Goal: Check status: Check status

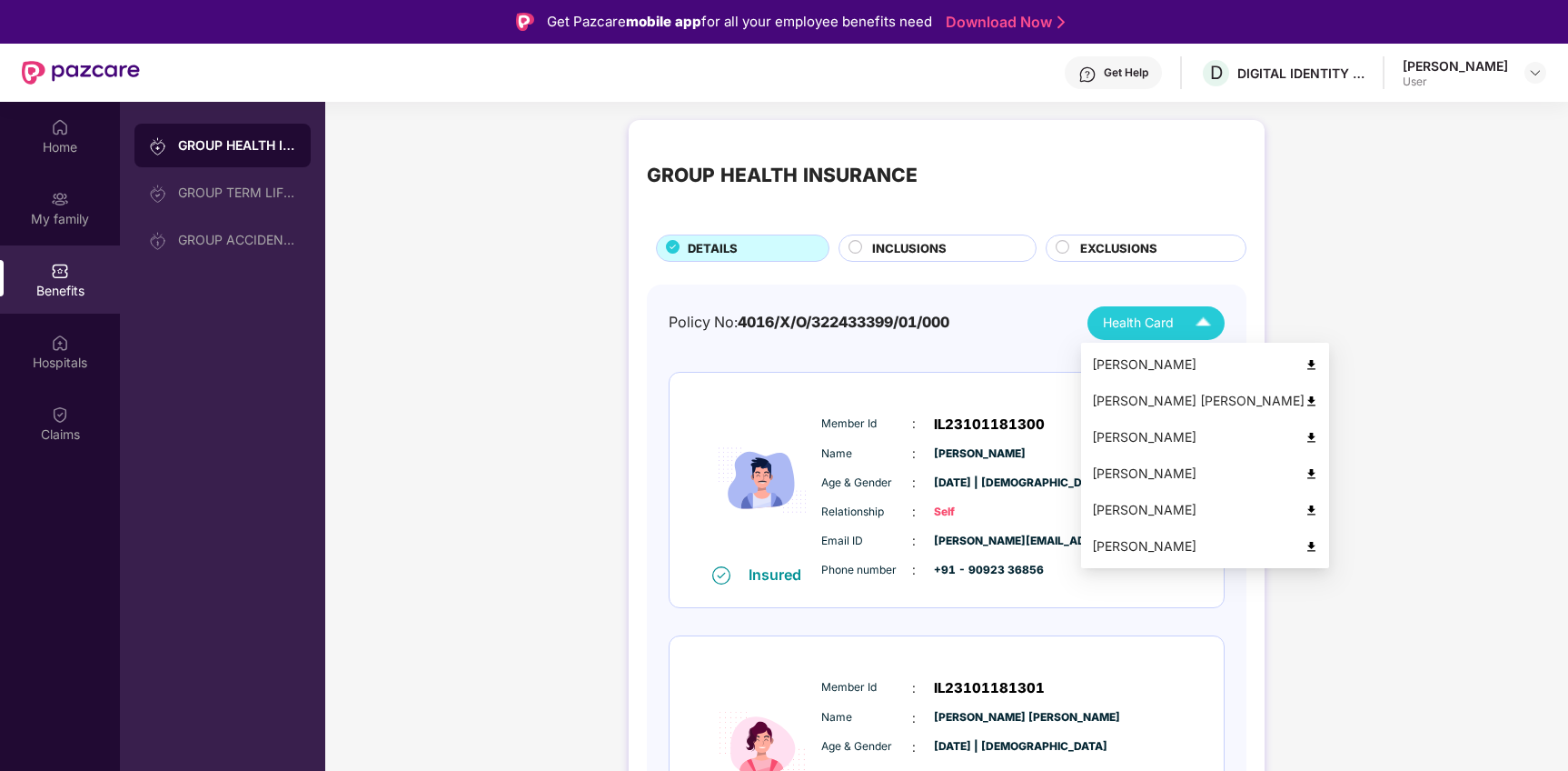
click at [1168, 314] on span "Health Card" at bounding box center [1139, 323] width 71 height 20
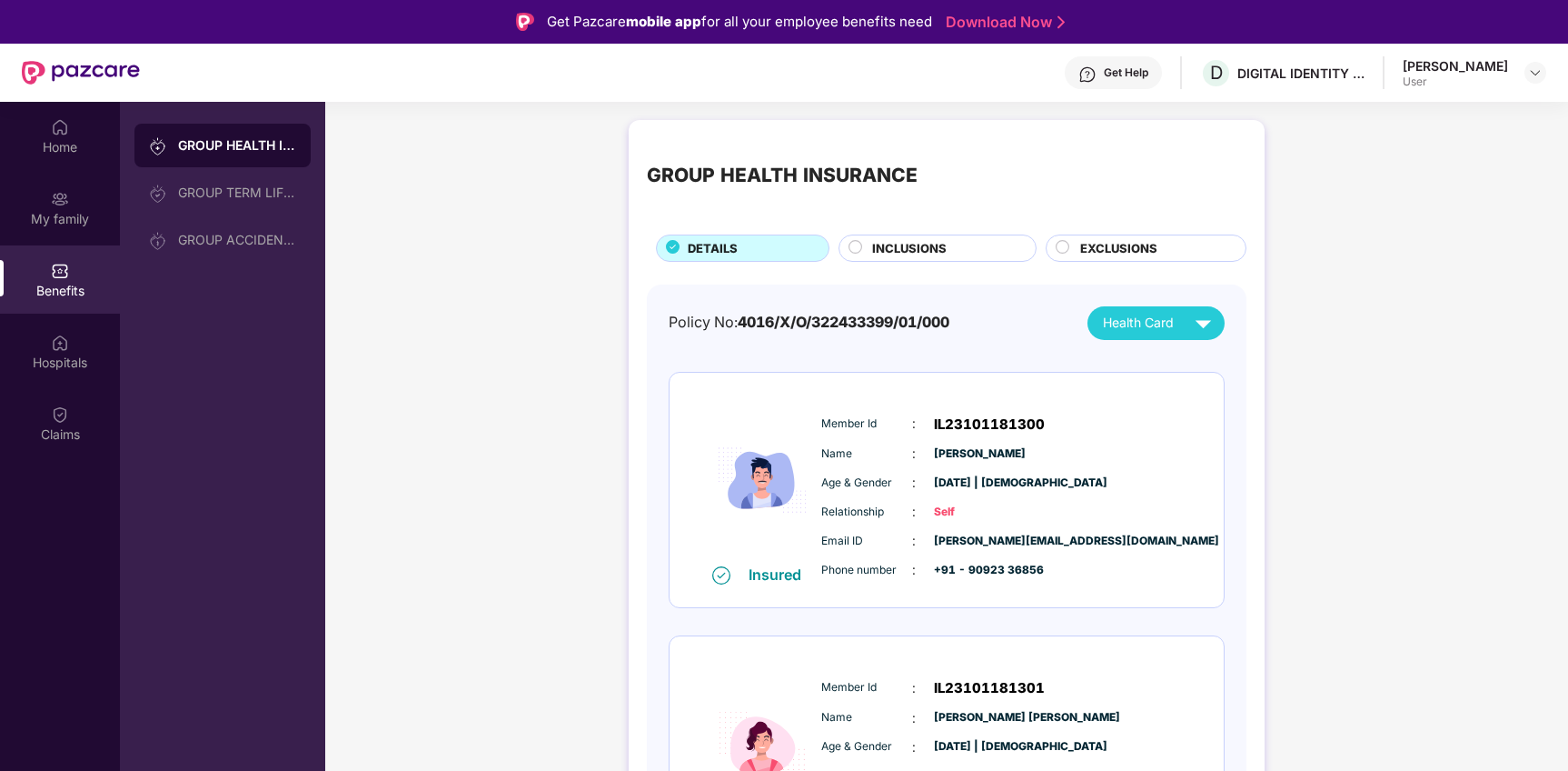
click at [57, 358] on div "Hospitals" at bounding box center [60, 362] width 120 height 18
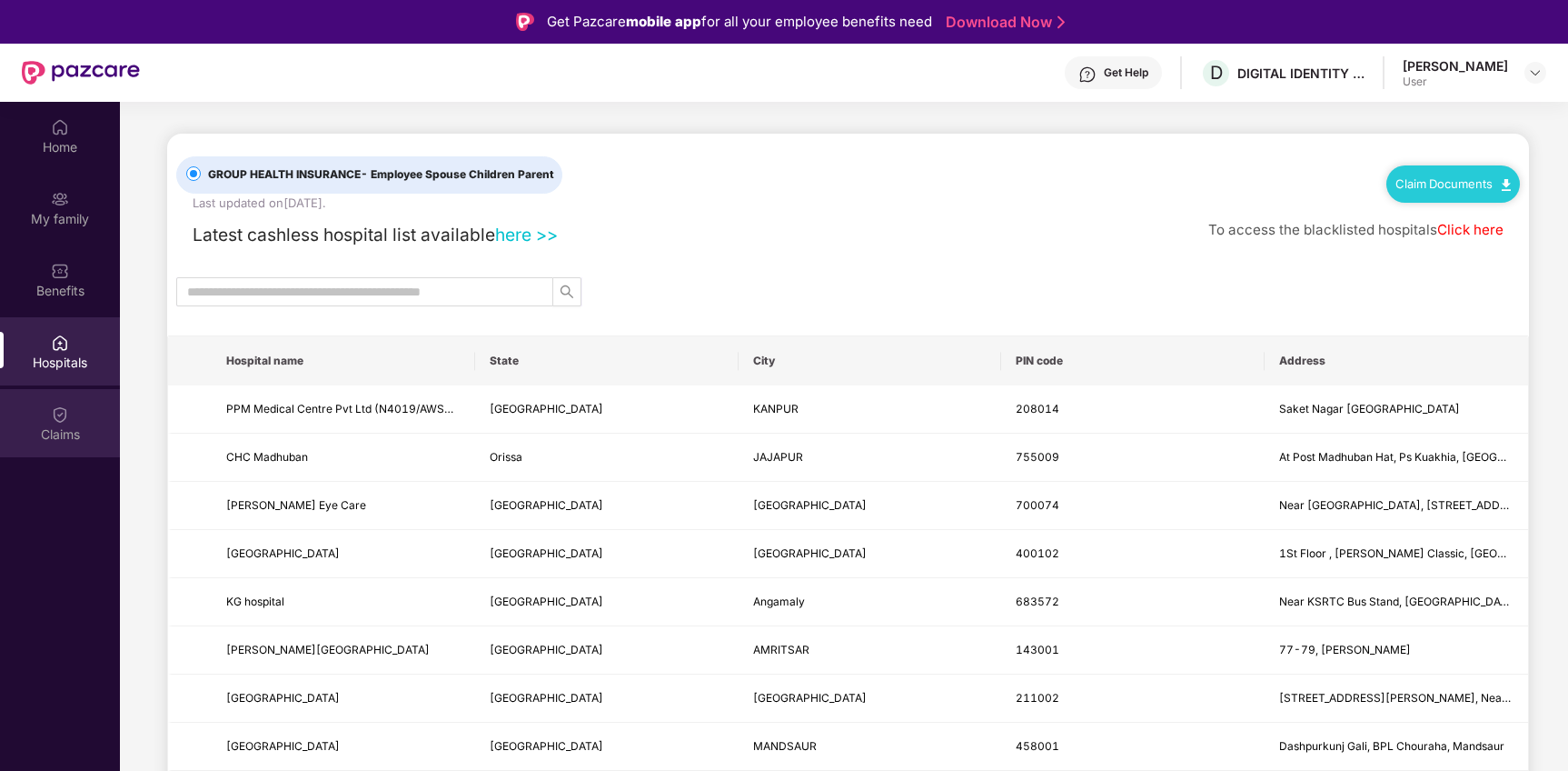
click at [53, 425] on div "Claims" at bounding box center [60, 434] width 120 height 18
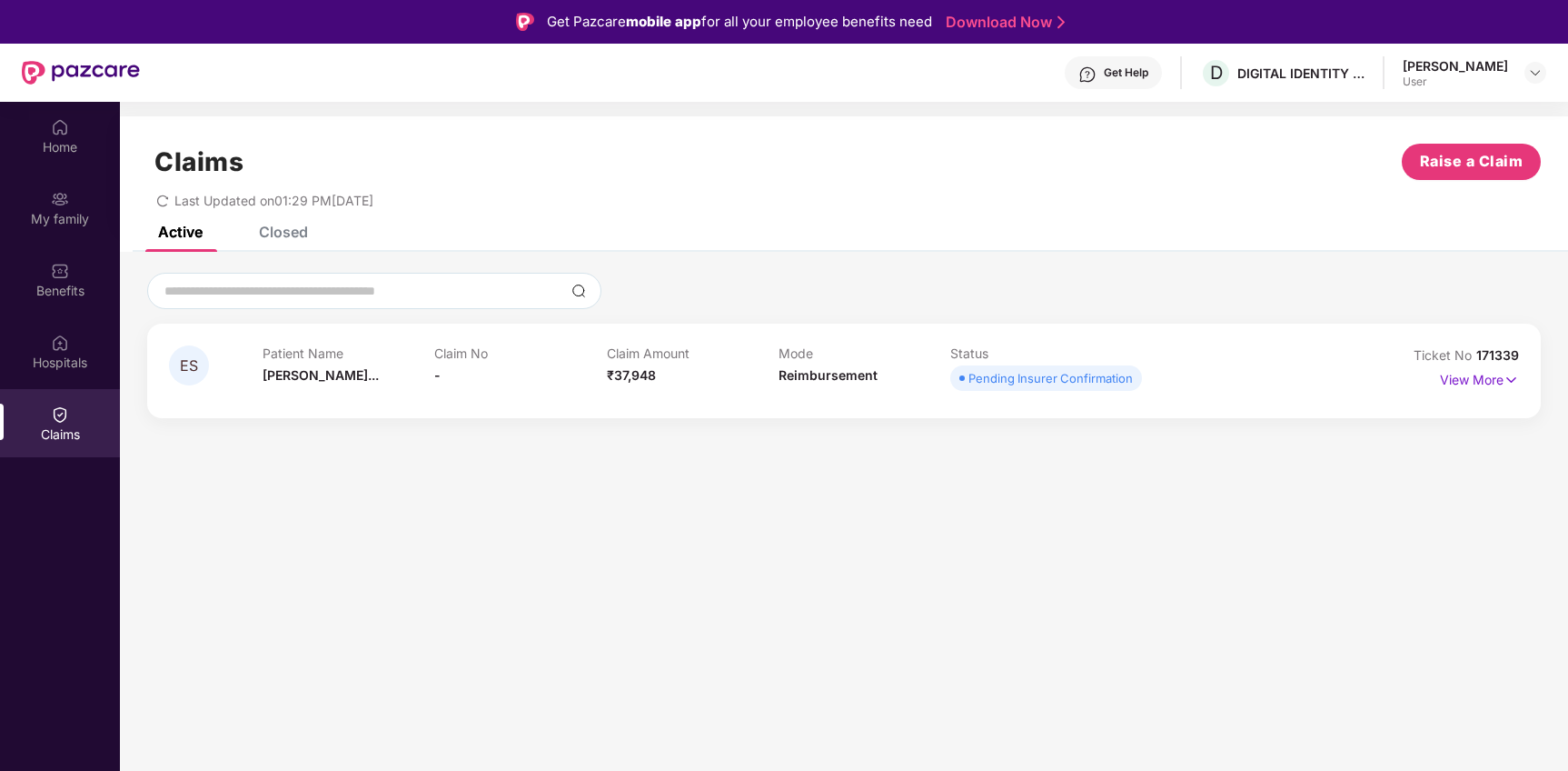
click at [627, 220] on div "Claims Raise a Claim Last Updated on 01:29 PM, [DATE]" at bounding box center [845, 171] width 1449 height 110
click at [622, 373] on span "₹37,948" at bounding box center [632, 375] width 49 height 16
click at [192, 354] on span "ES" at bounding box center [188, 365] width 40 height 40
click at [1454, 373] on p "View More" at bounding box center [1479, 377] width 79 height 25
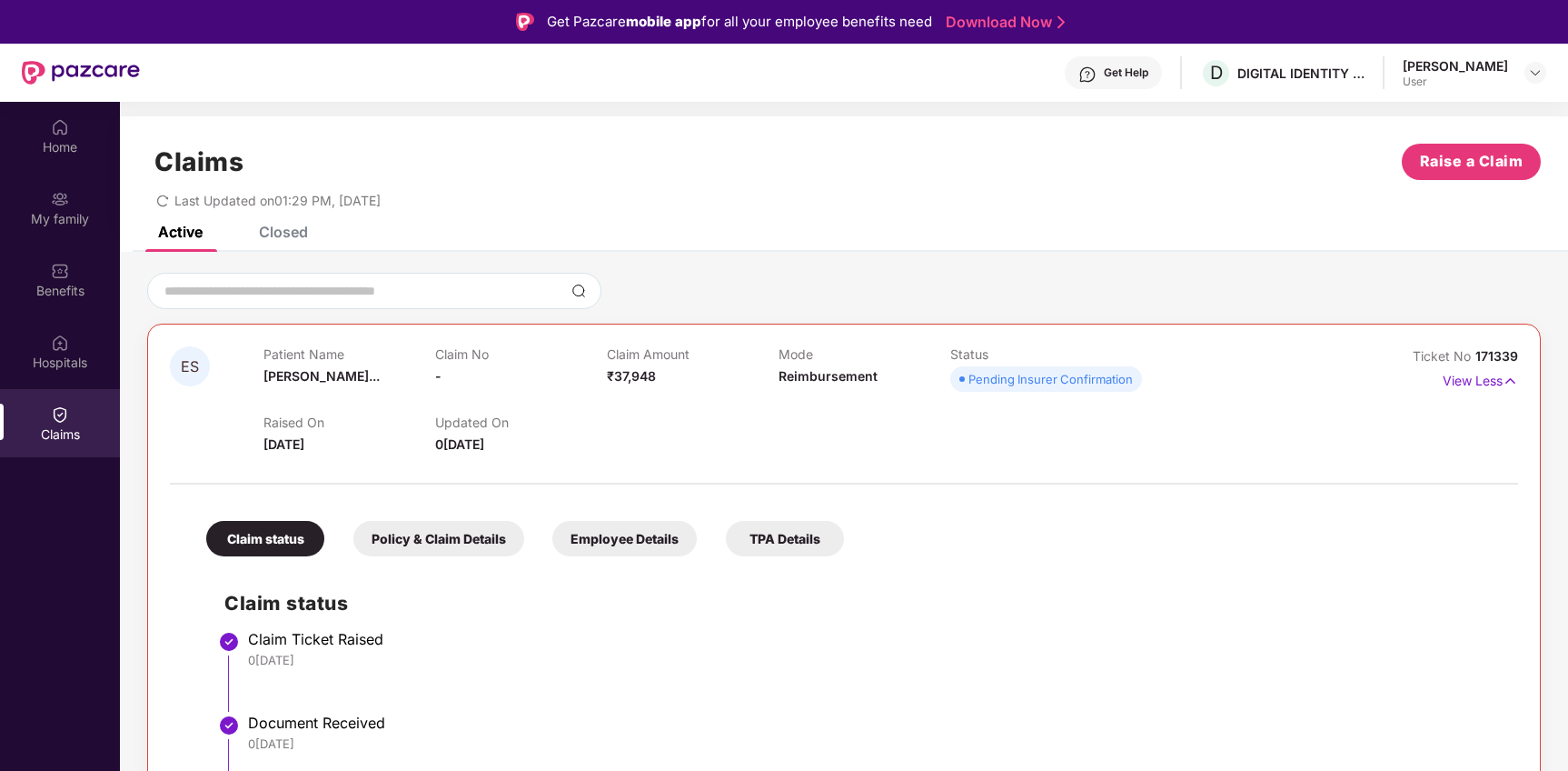
click at [447, 535] on div "Policy & Claim Details" at bounding box center [438, 539] width 171 height 36
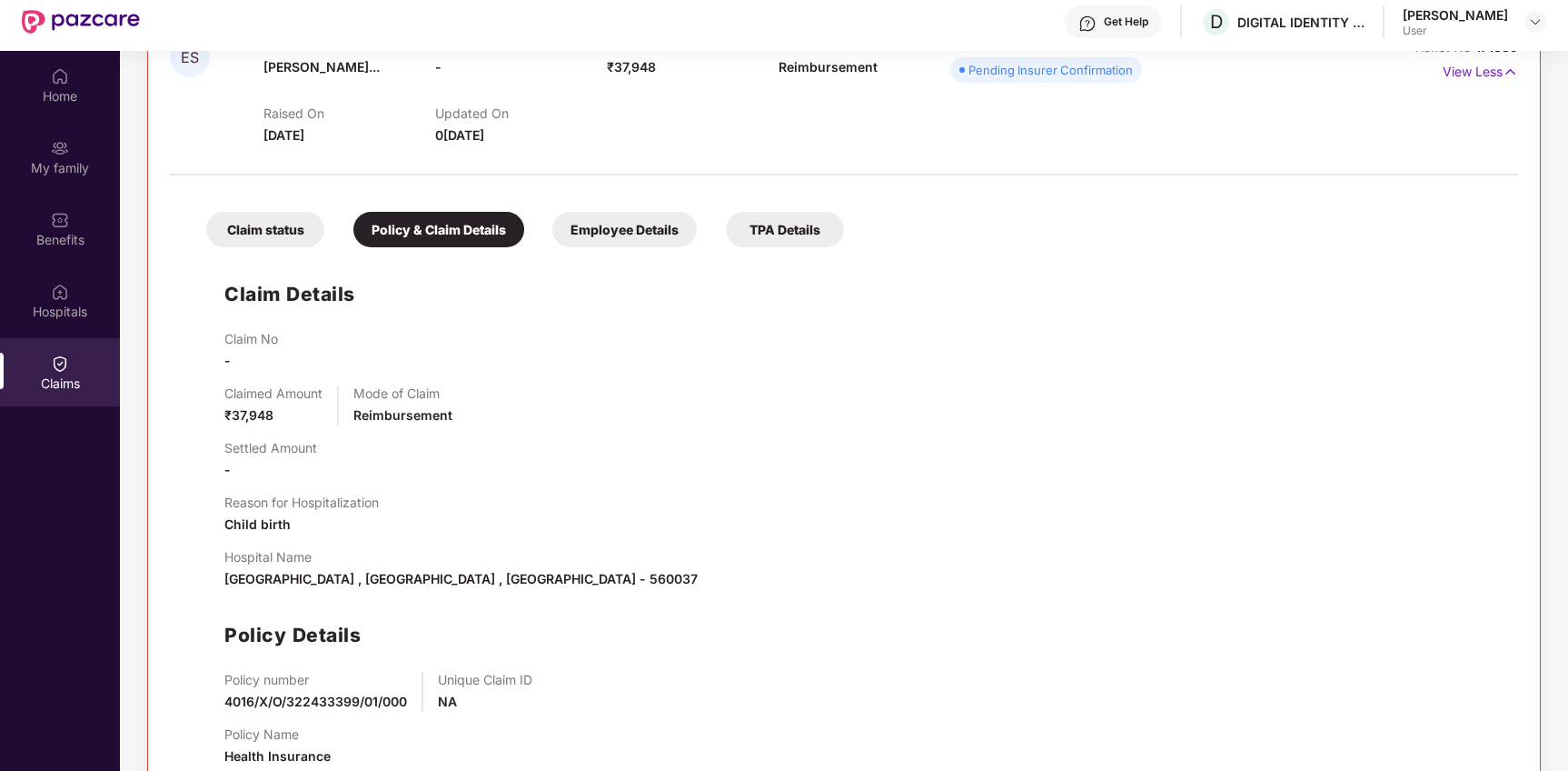
scroll to position [102, 0]
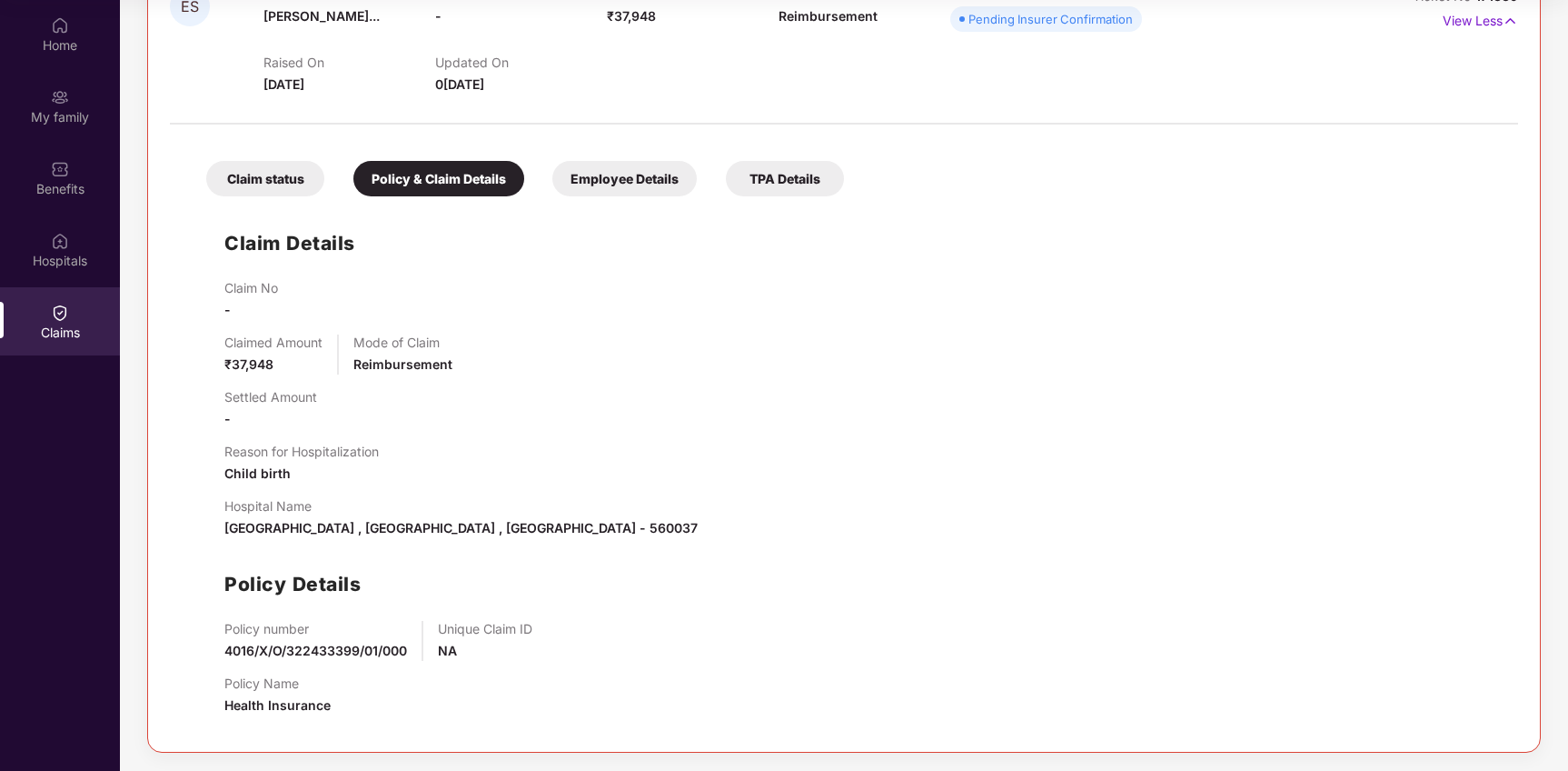
click at [593, 189] on div "Employee Details" at bounding box center [625, 179] width 144 height 36
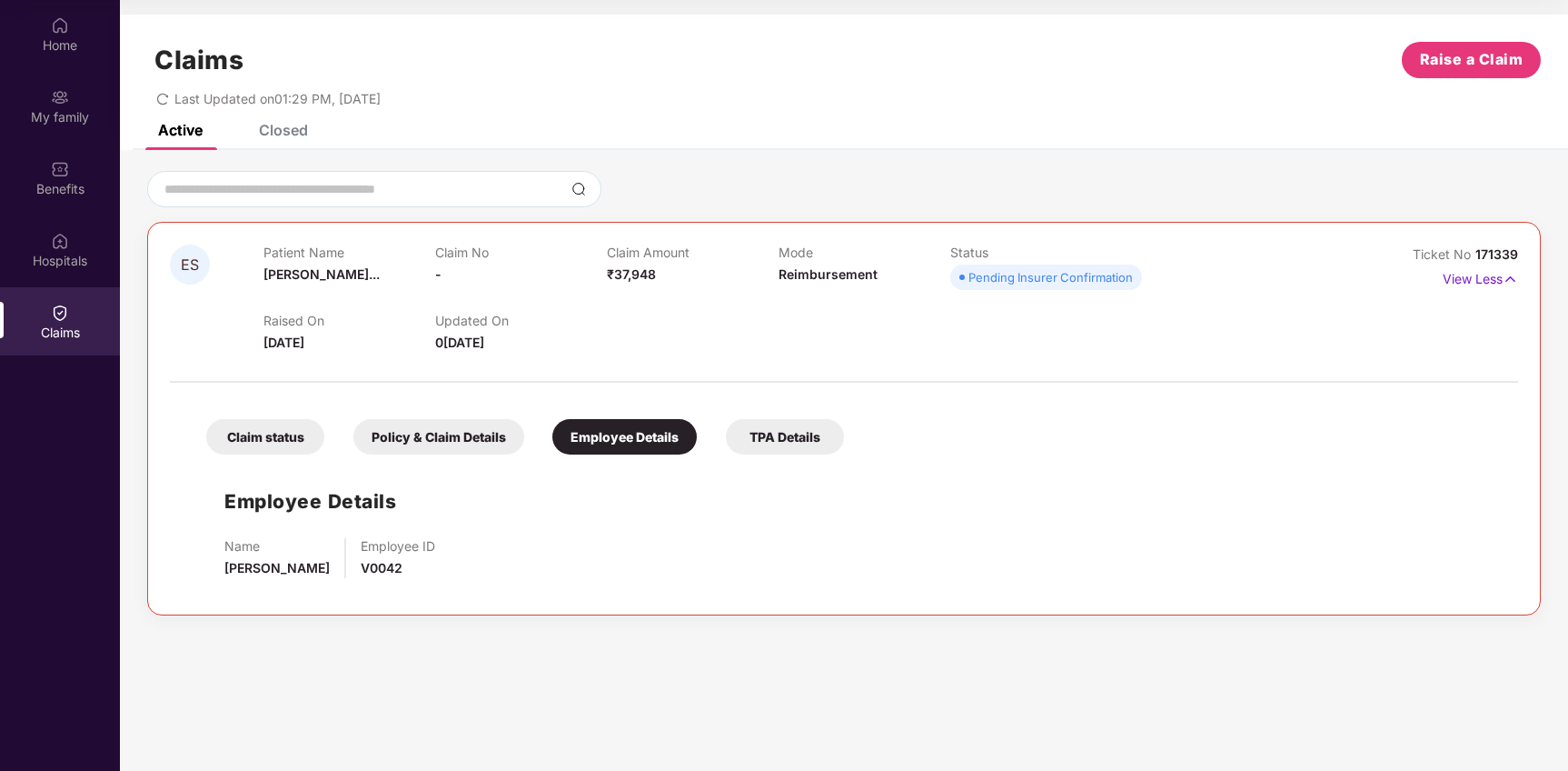
click at [744, 442] on div "TPA Details" at bounding box center [785, 436] width 118 height 36
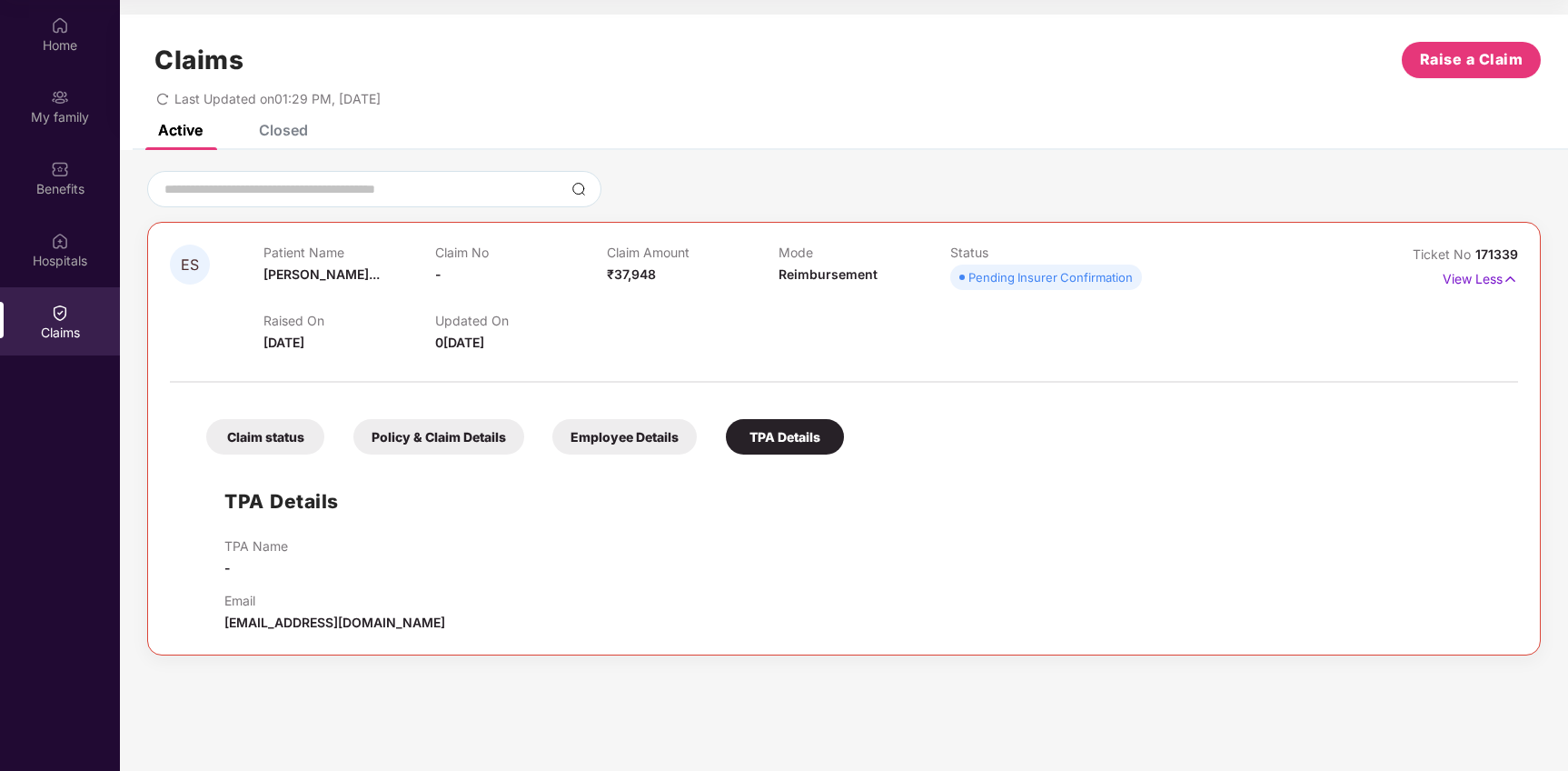
click at [254, 434] on div "Claim status" at bounding box center [265, 436] width 118 height 36
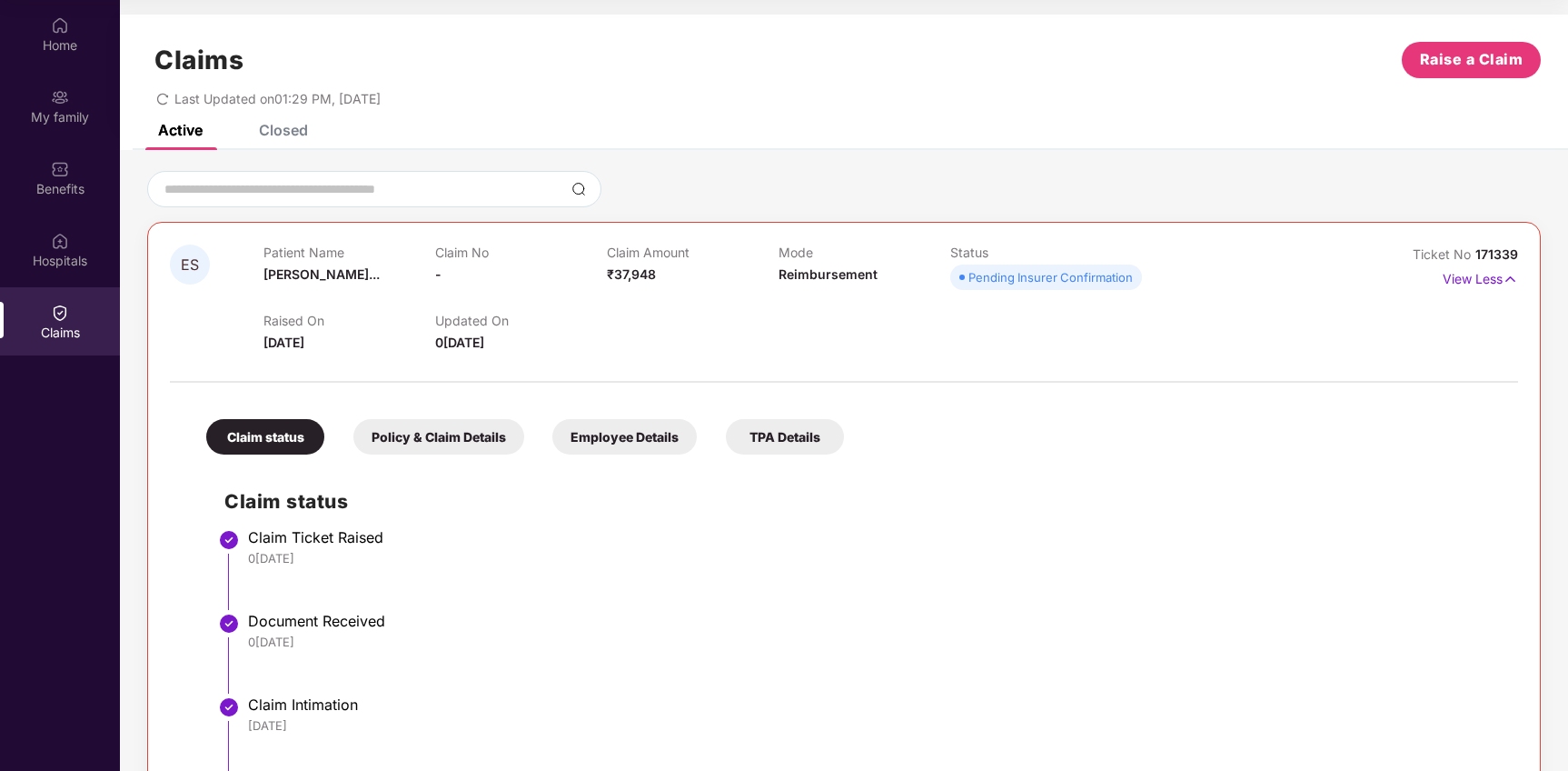
click at [270, 113] on div "Claims Raise a Claim Last Updated on 01:29 PM, [DATE]" at bounding box center [845, 69] width 1449 height 110
click at [285, 139] on div "Closed" at bounding box center [269, 129] width 76 height 40
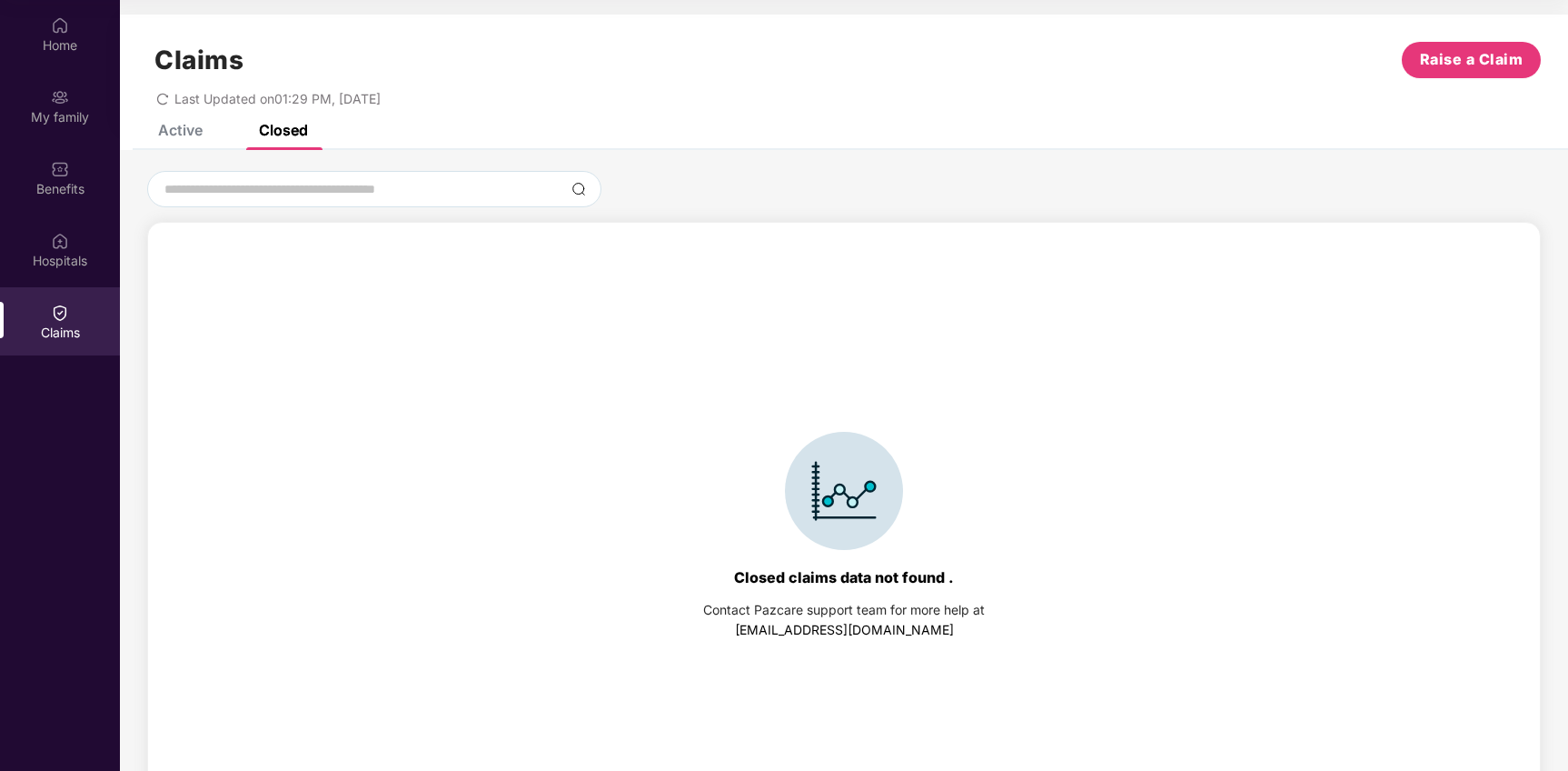
click at [180, 134] on div "Active" at bounding box center [180, 129] width 44 height 18
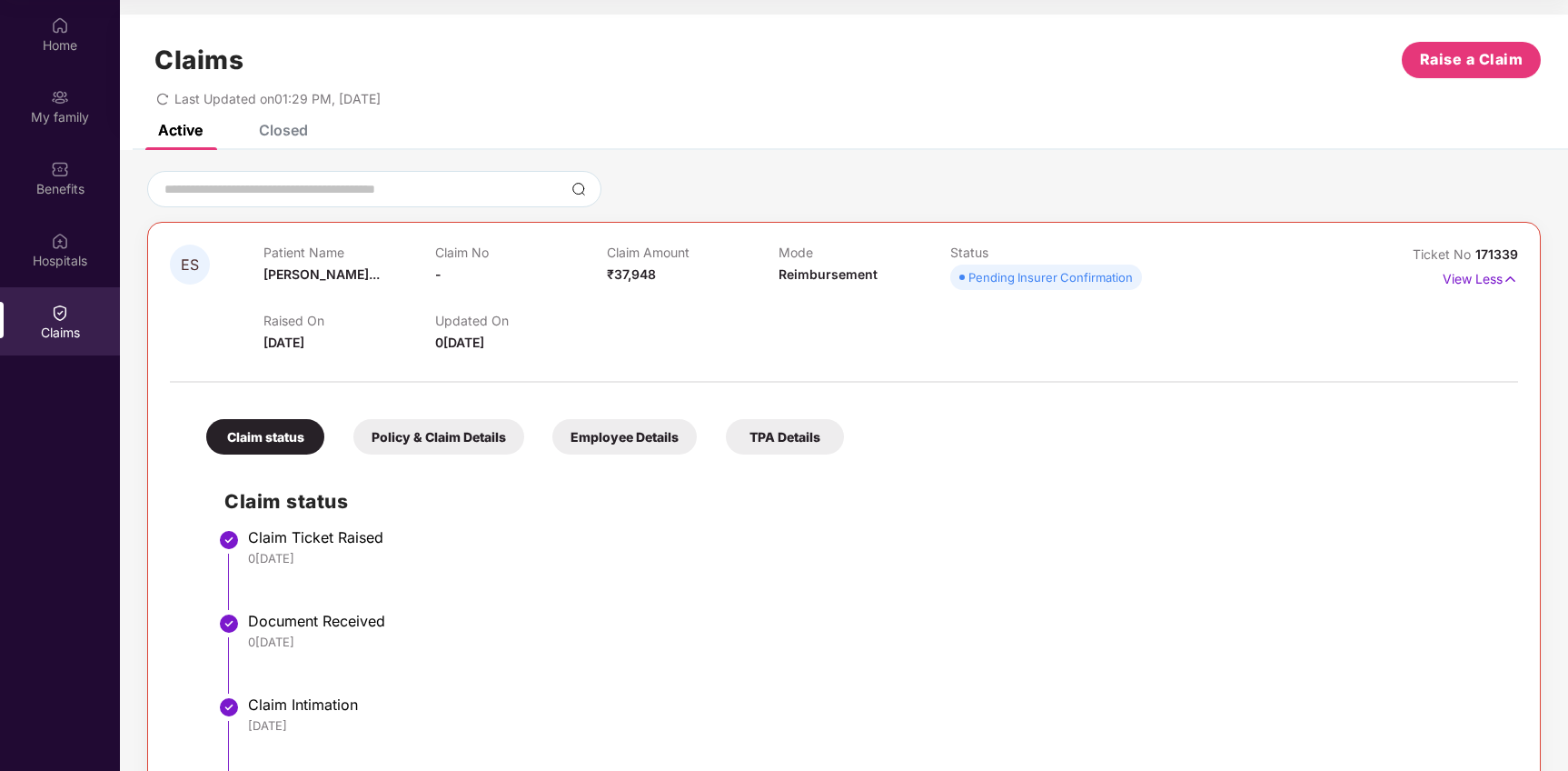
scroll to position [99, 0]
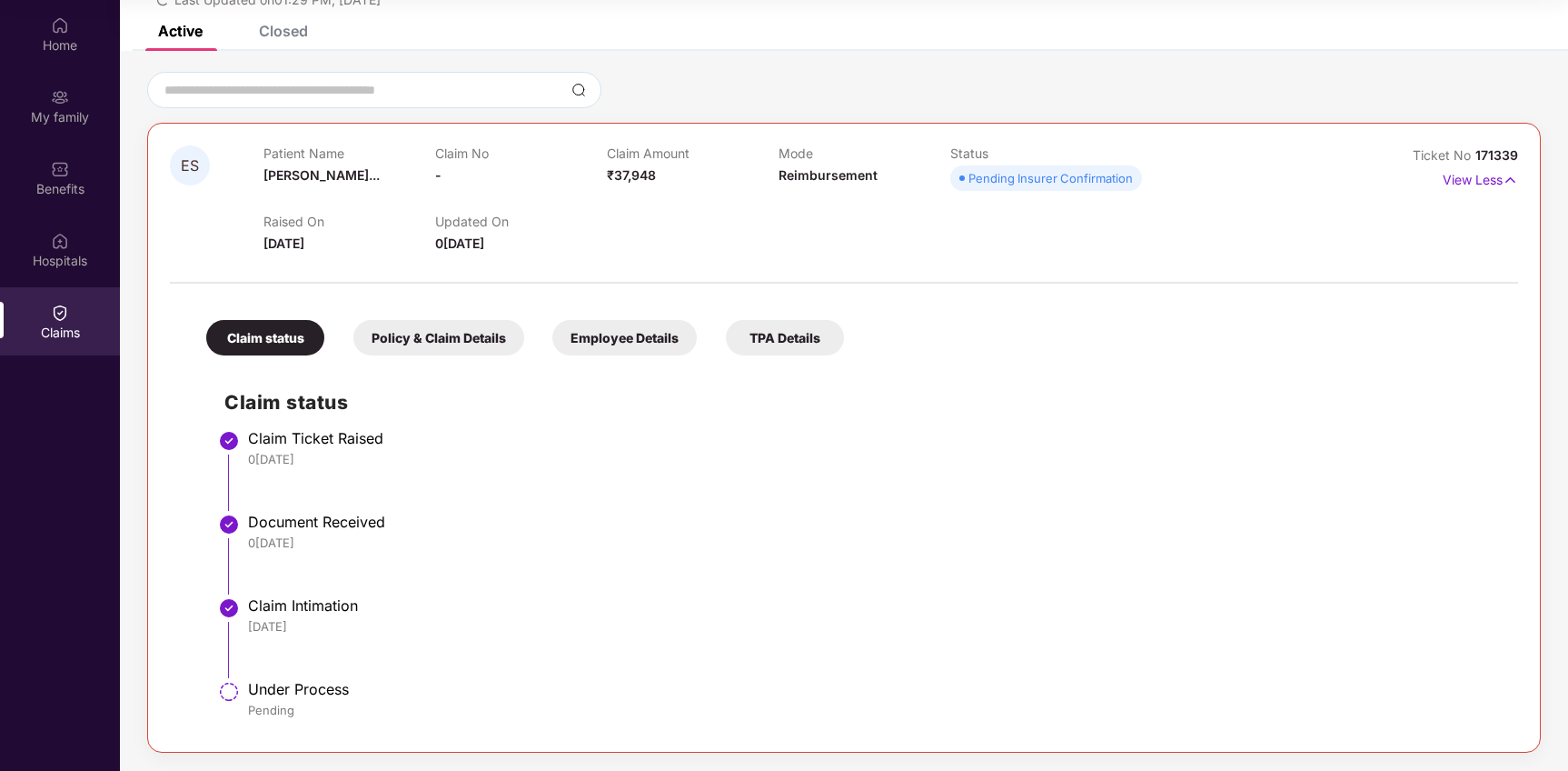
click at [421, 349] on div "Policy & Claim Details" at bounding box center [438, 338] width 171 height 36
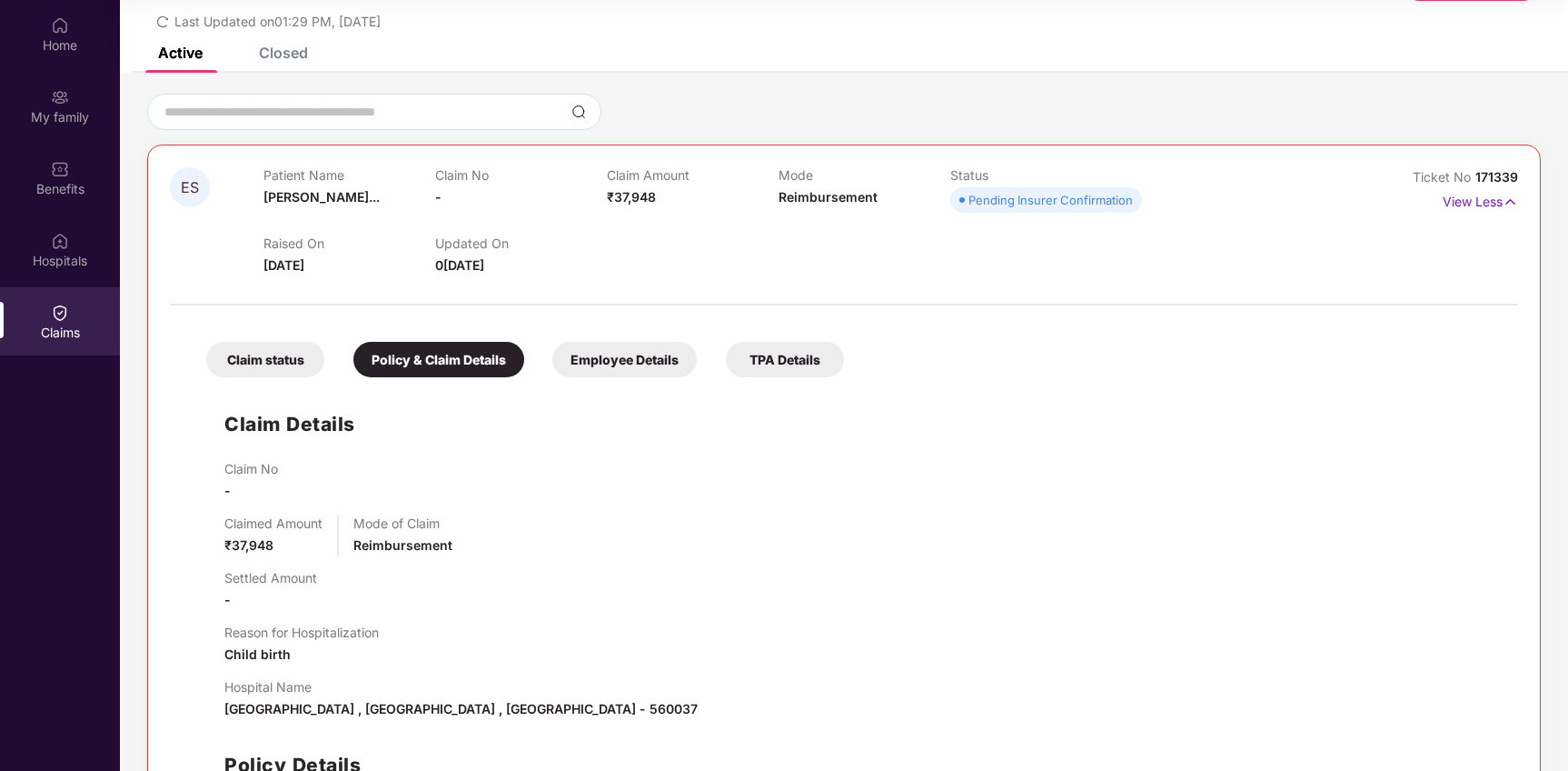
scroll to position [0, 0]
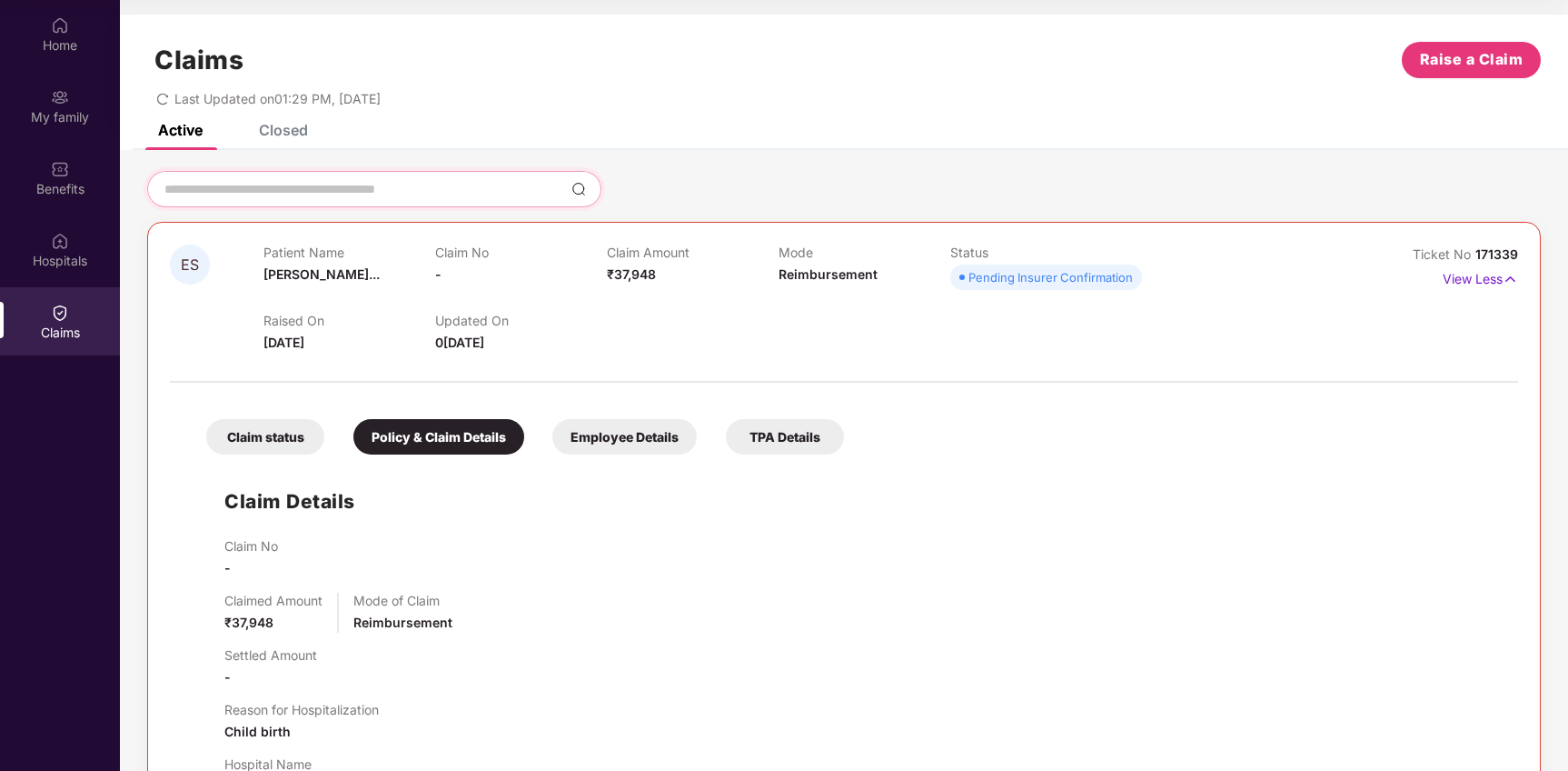
click at [290, 187] on input at bounding box center [363, 189] width 402 height 19
click at [282, 119] on div "Claims Raise a Claim Last Updated on 01:29 PM, [DATE]" at bounding box center [845, 69] width 1449 height 110
click at [275, 126] on div "Closed" at bounding box center [283, 129] width 49 height 18
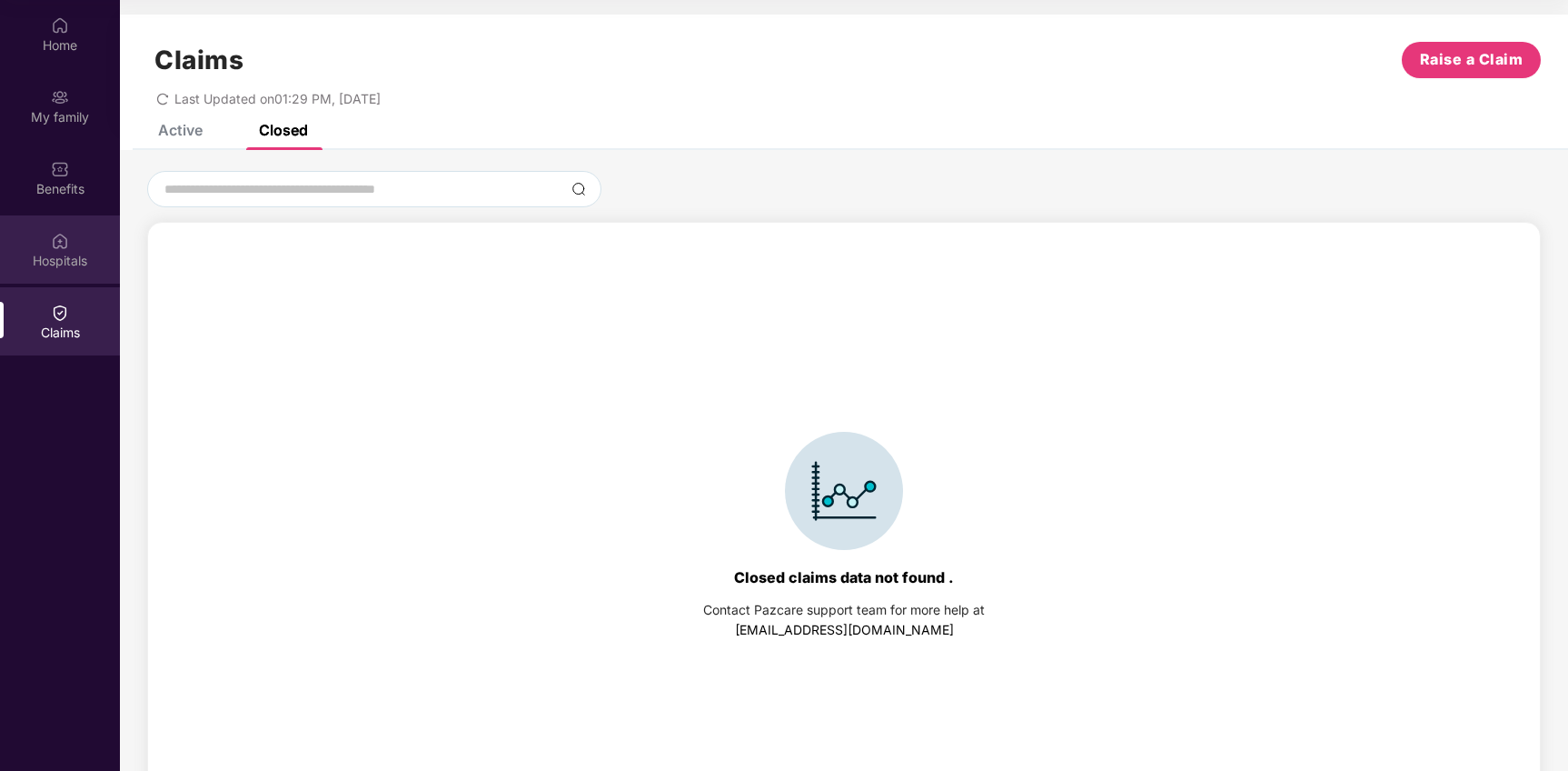
click at [55, 247] on img at bounding box center [60, 241] width 18 height 18
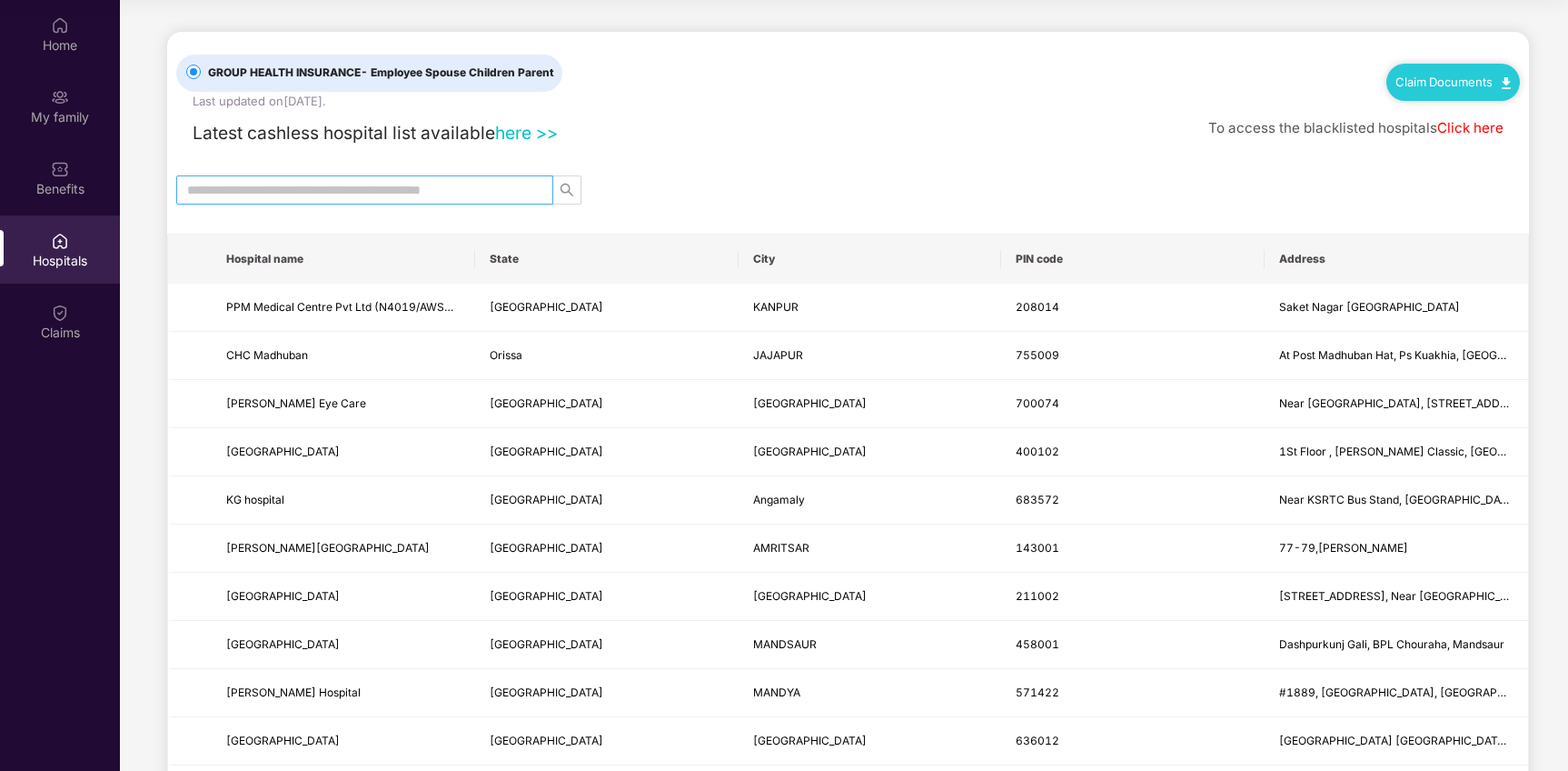
click at [304, 181] on input "text" at bounding box center [357, 190] width 340 height 20
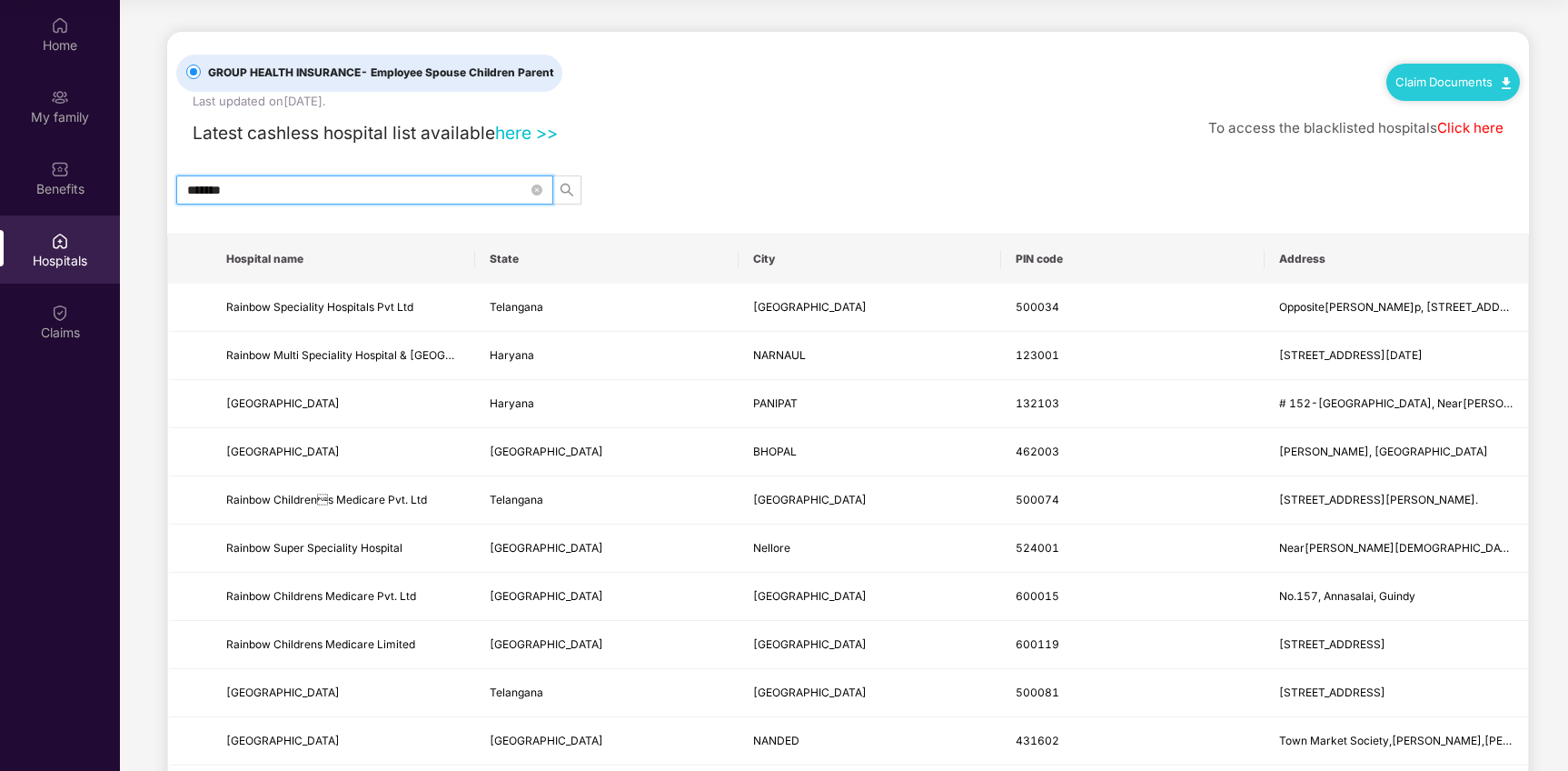
type input "*******"
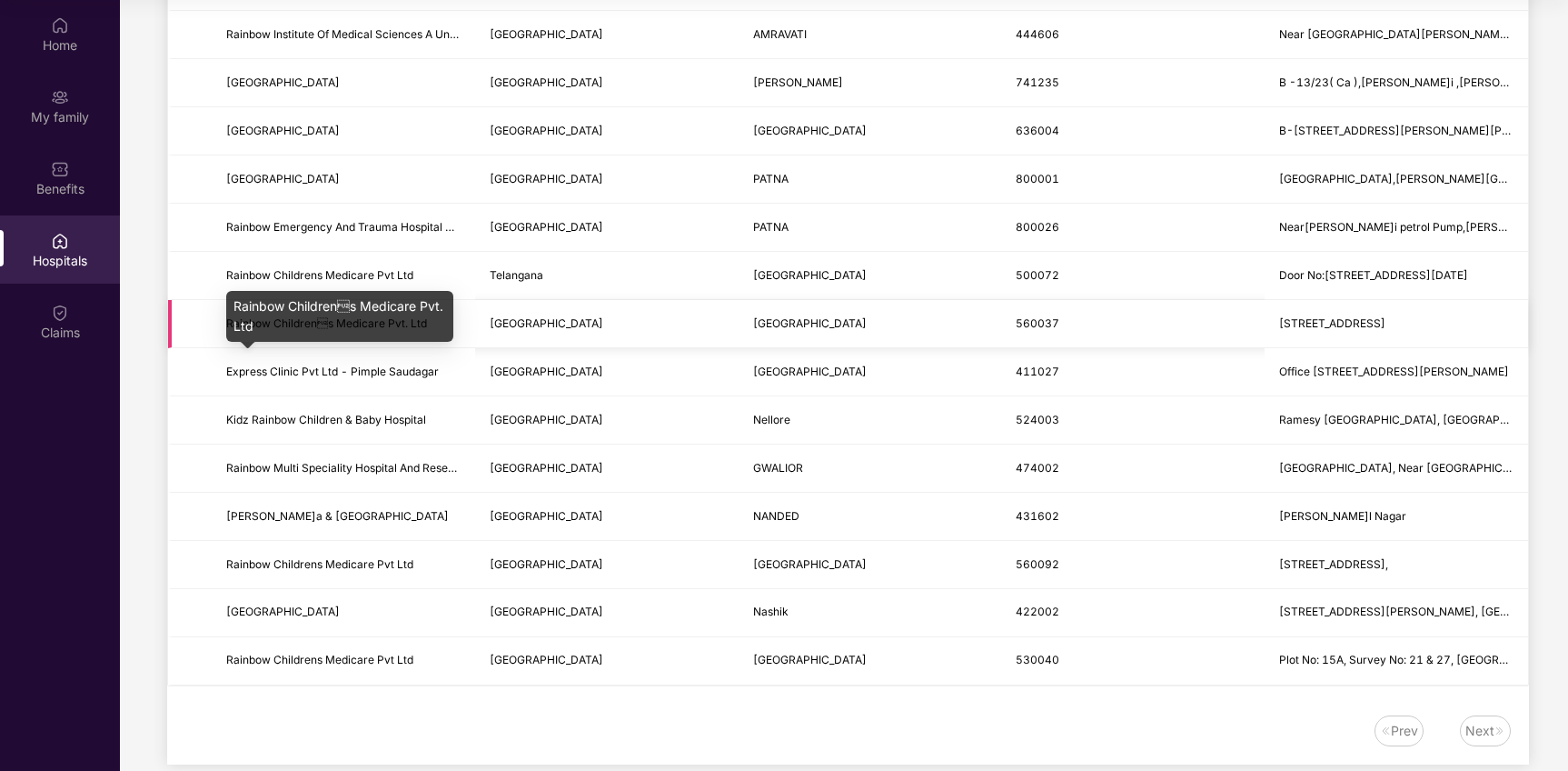
scroll to position [1313, 0]
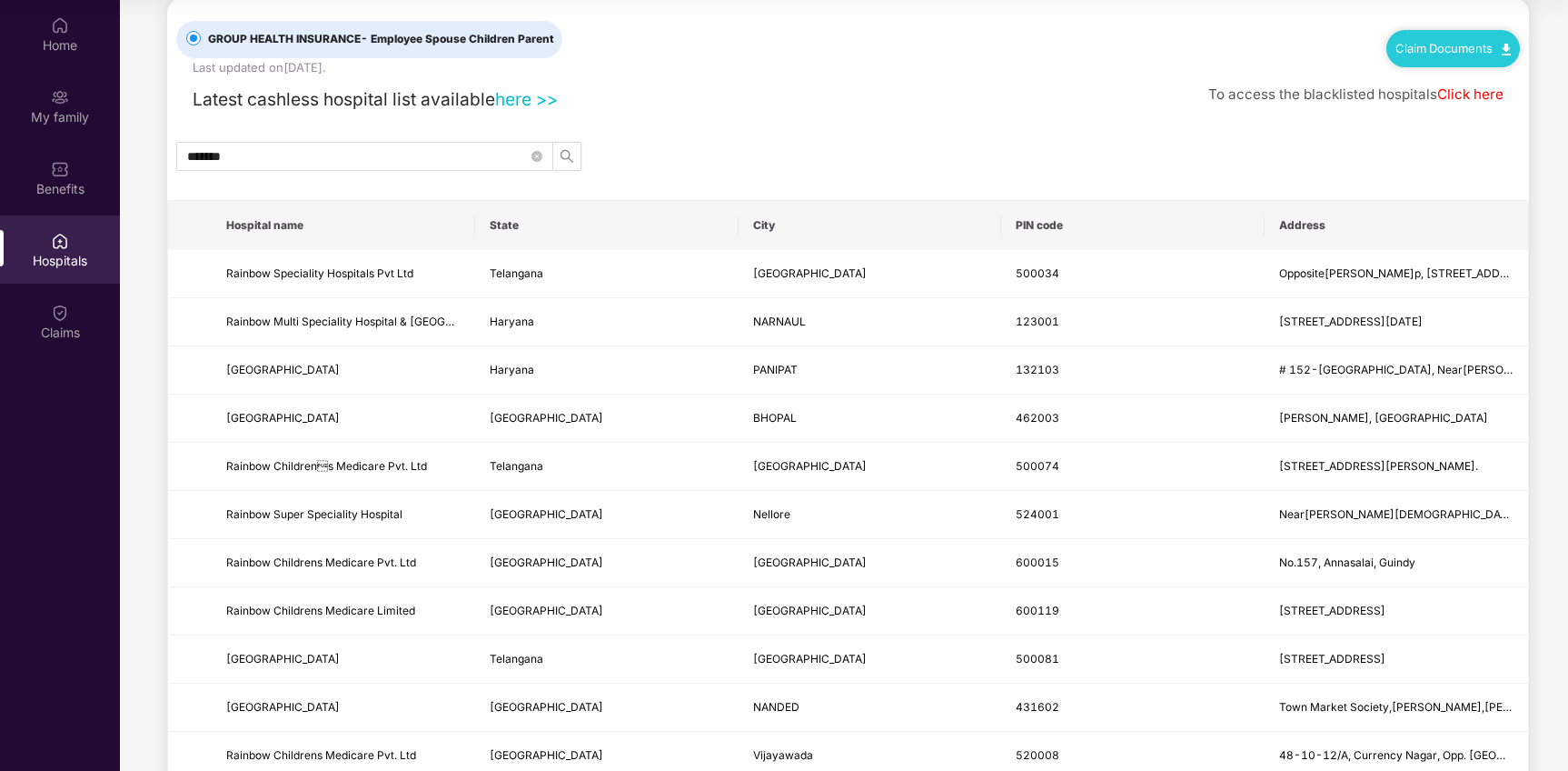
scroll to position [0, 0]
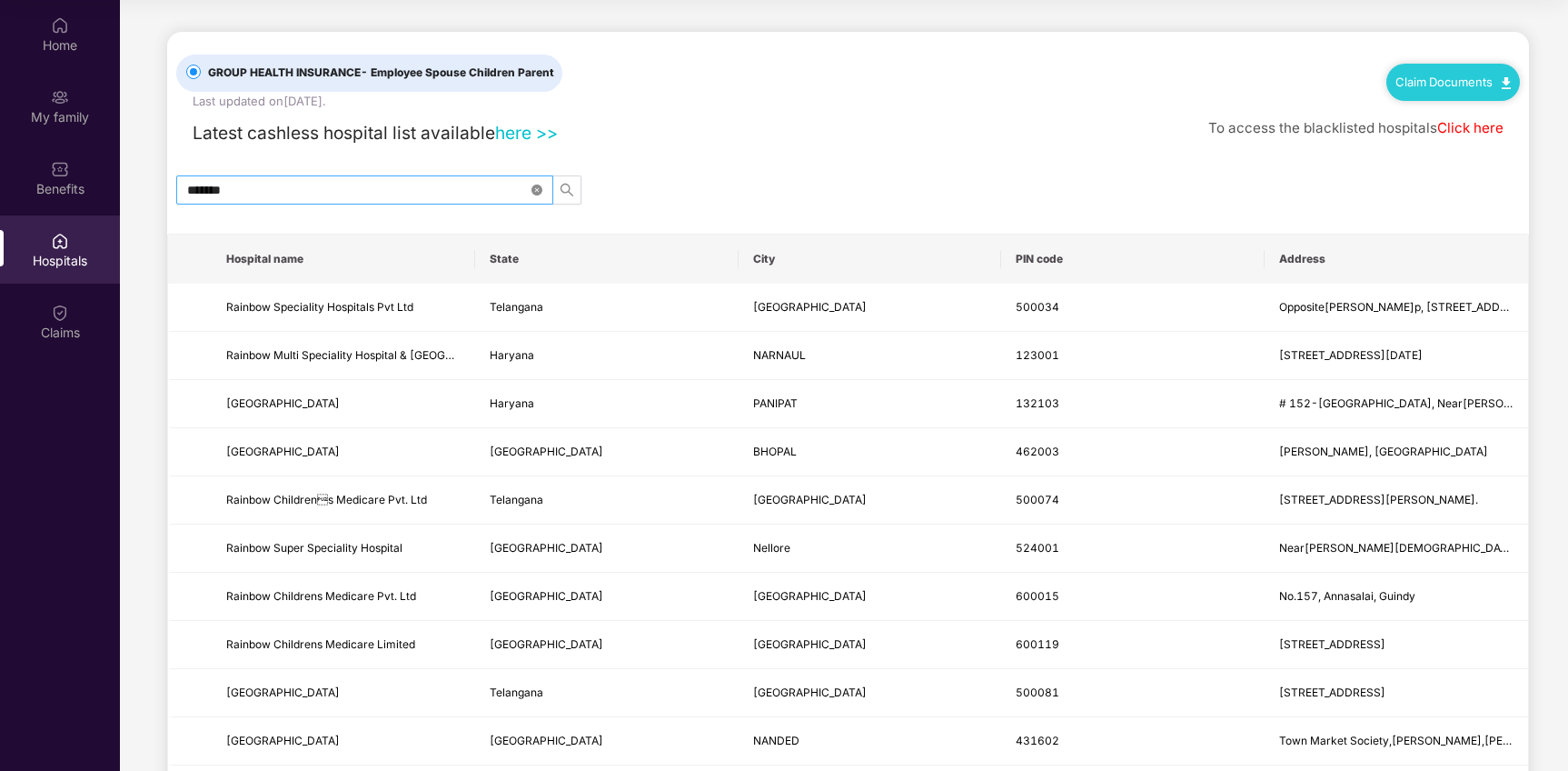
click at [533, 188] on icon "close-circle" at bounding box center [537, 190] width 11 height 11
click at [59, 327] on div "Claims" at bounding box center [60, 333] width 120 height 18
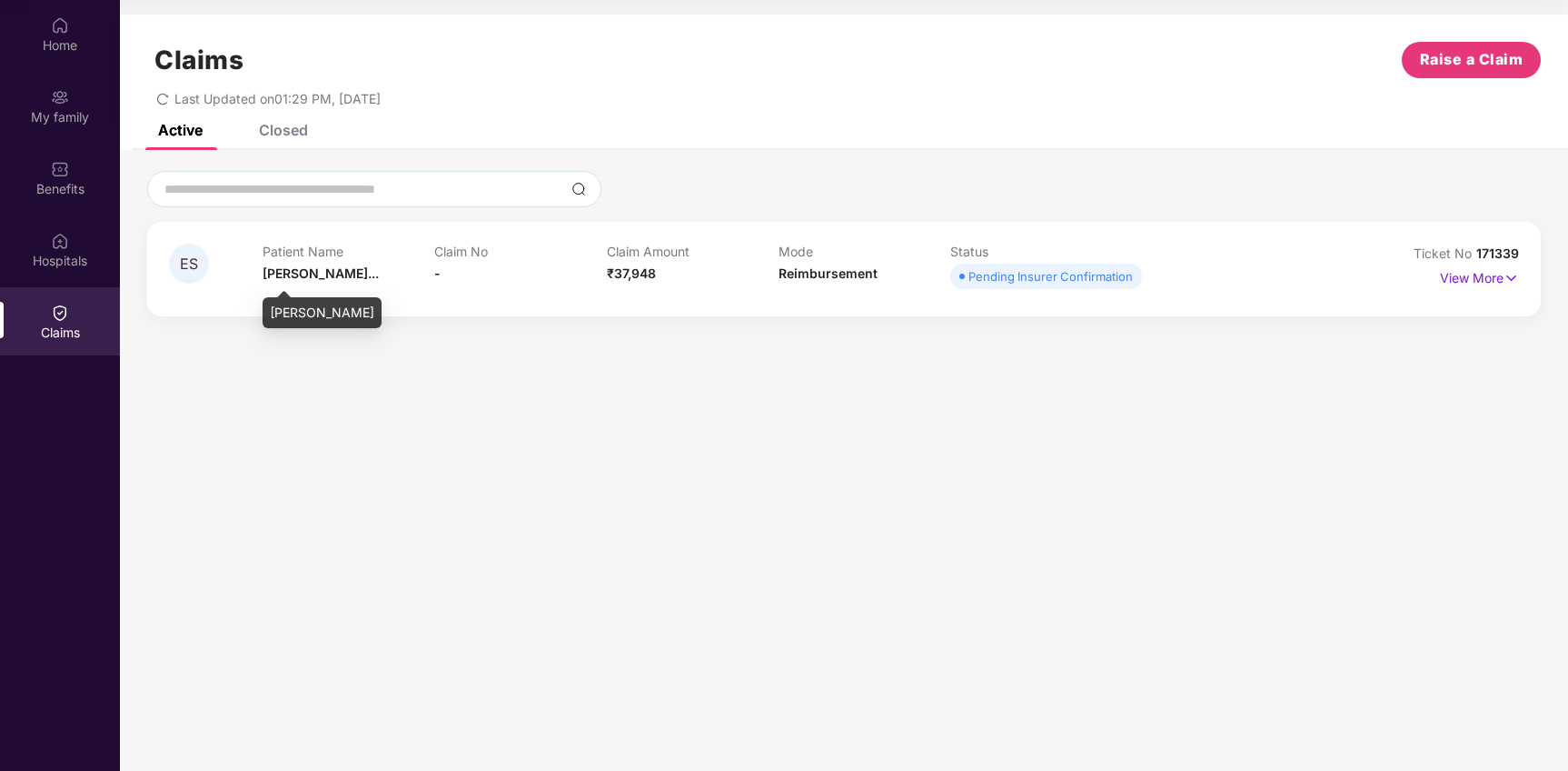
click at [300, 275] on span "[PERSON_NAME]..." at bounding box center [321, 273] width 116 height 16
click at [194, 257] on span "ES" at bounding box center [188, 265] width 18 height 16
click at [1481, 280] on p "View More" at bounding box center [1479, 275] width 79 height 25
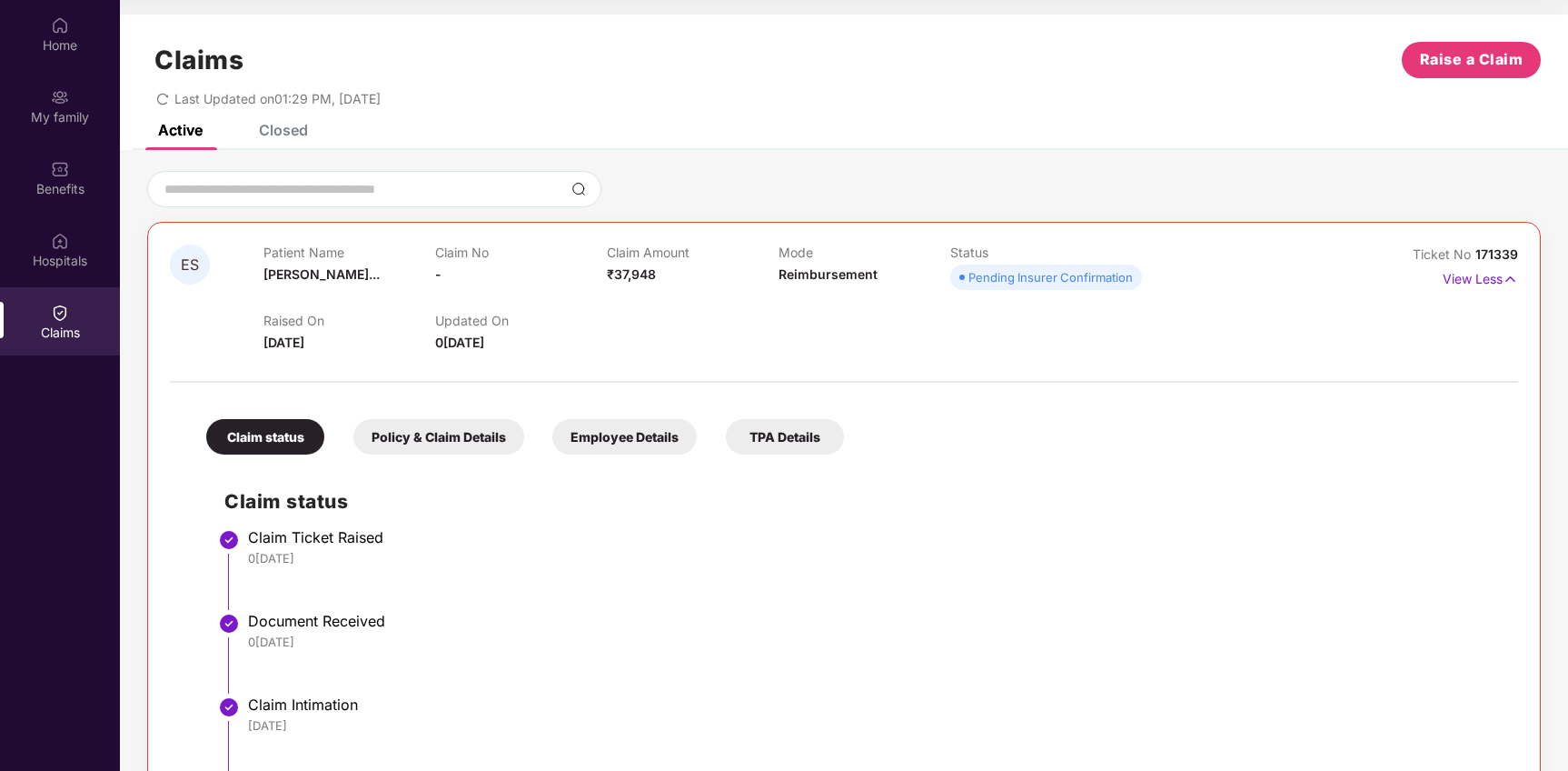
click at [440, 462] on div "Claim status Policy & Claim Details Employee Details TPA Details Claim status C…" at bounding box center [844, 610] width 1348 height 437
click at [442, 444] on div "Policy & Claim Details" at bounding box center [438, 436] width 171 height 36
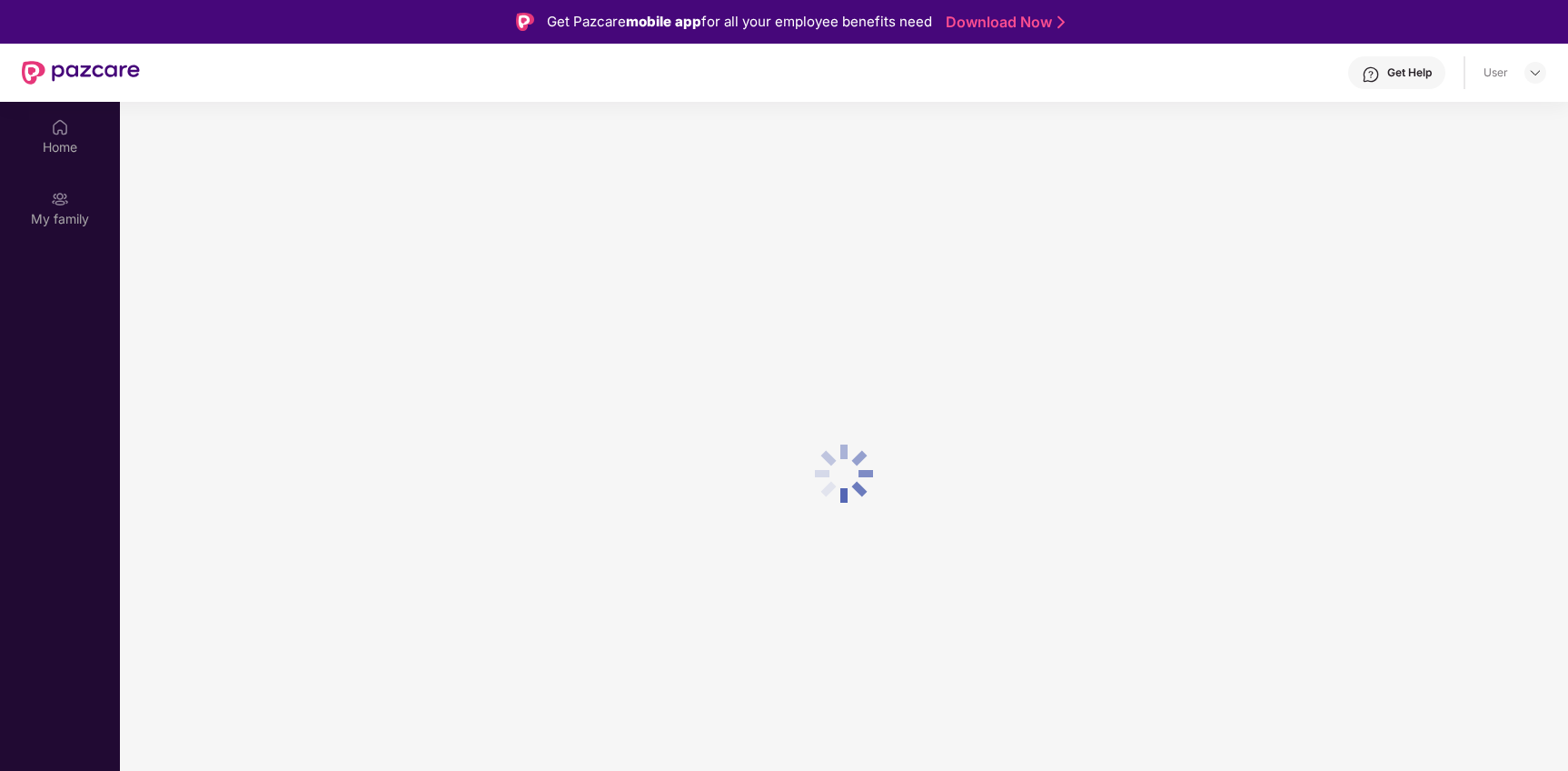
scroll to position [102, 0]
